Goal: Navigation & Orientation: Go to known website

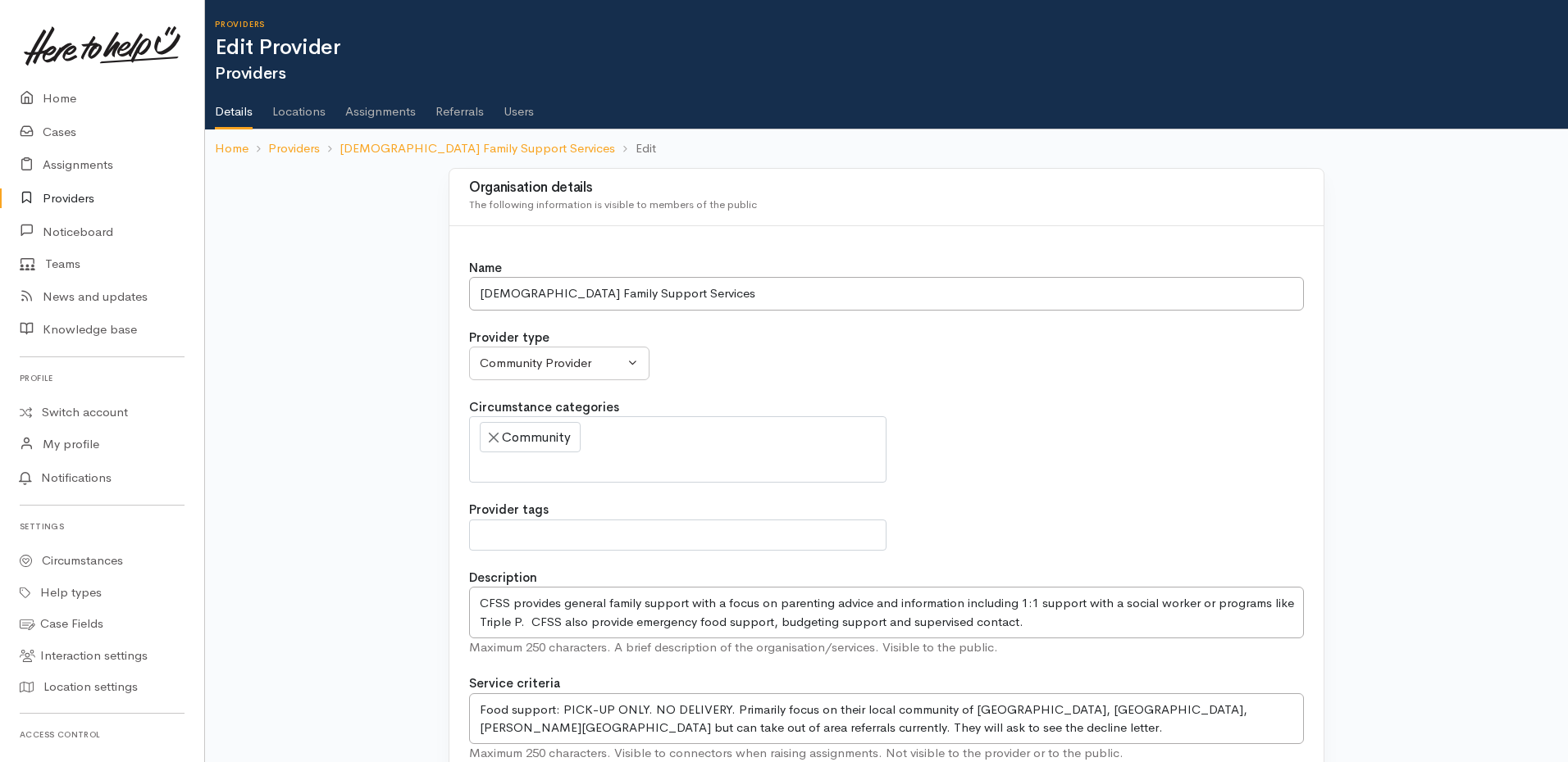
select select
click at [67, 87] on link "Home" at bounding box center [102, 99] width 204 height 34
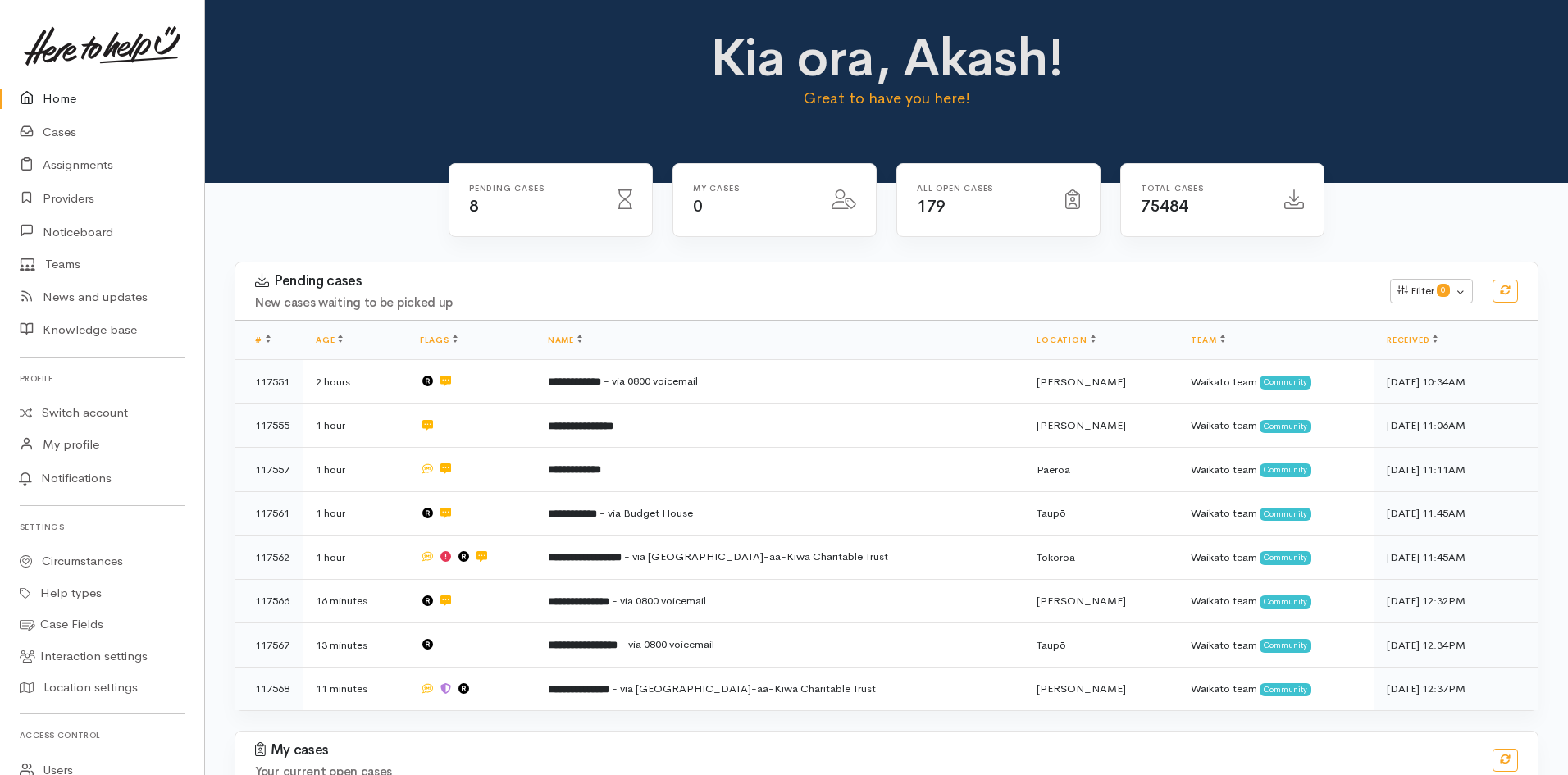
click at [79, 56] on img at bounding box center [102, 46] width 157 height 40
click at [74, 397] on link "Switch account" at bounding box center [102, 413] width 204 height 32
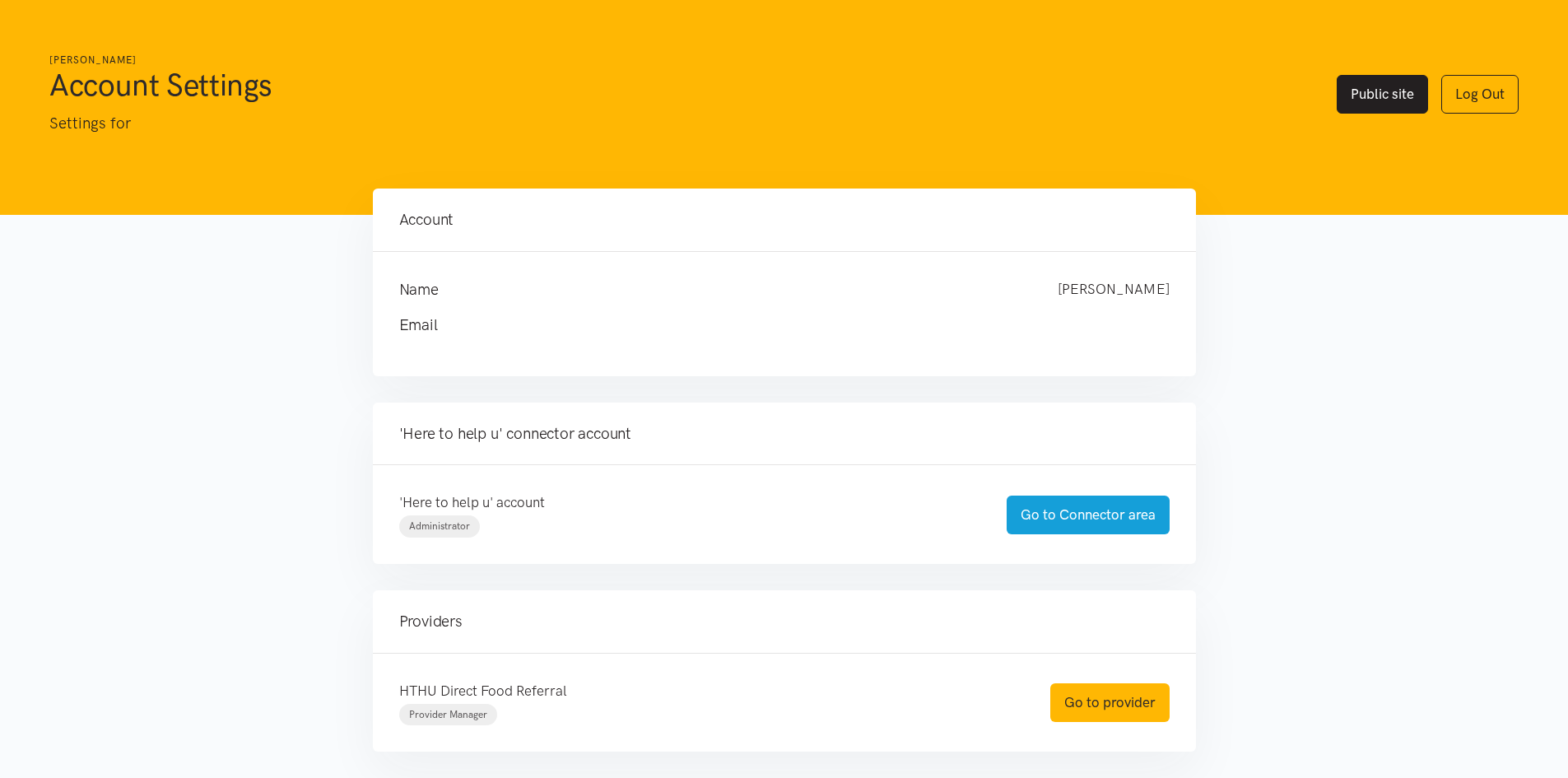
click at [1409, 100] on link "Public site" at bounding box center [1382, 94] width 91 height 39
